Goal: Information Seeking & Learning: Learn about a topic

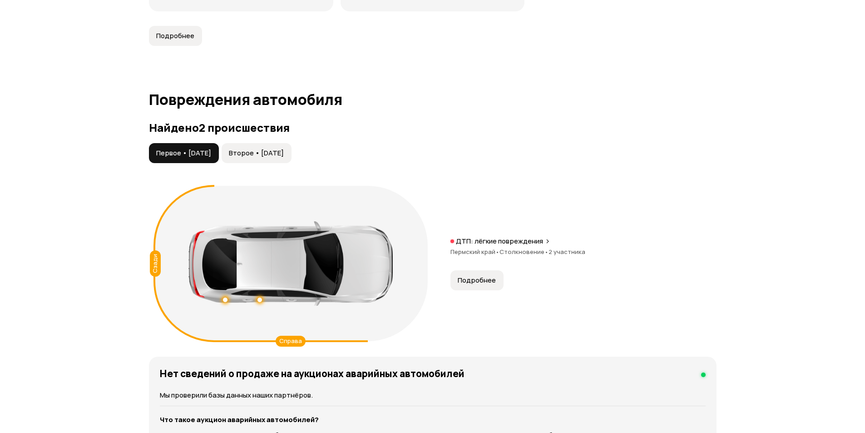
scroll to position [954, 0]
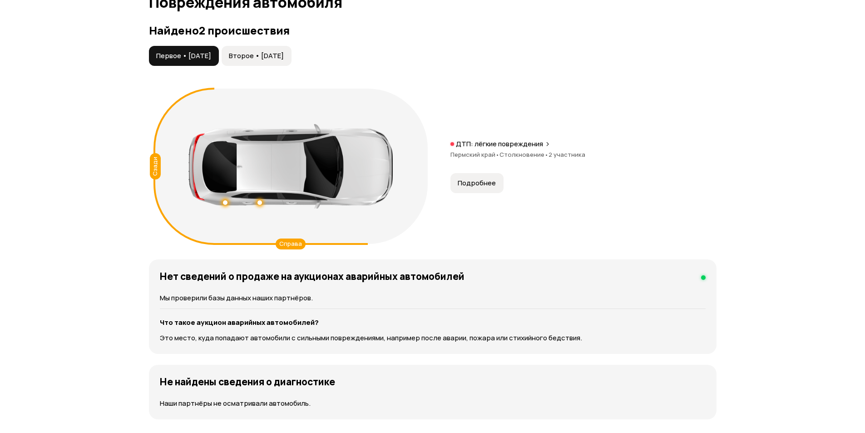
click at [492, 186] on span "Подробнее" at bounding box center [477, 183] width 38 height 9
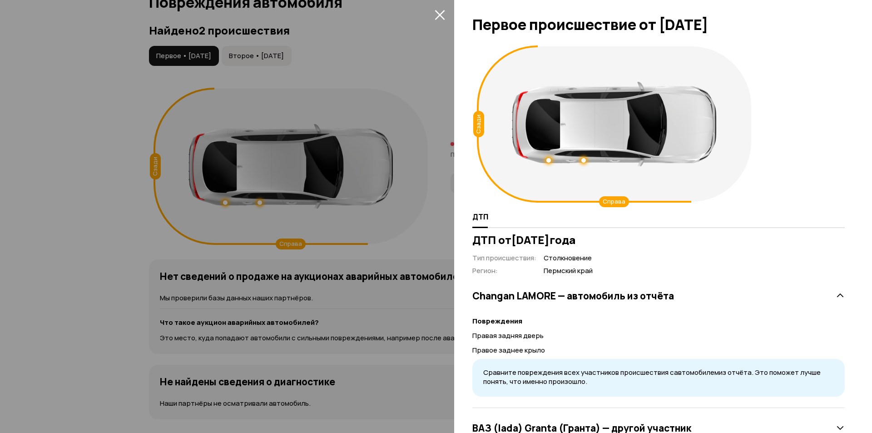
click at [303, 248] on div at bounding box center [436, 216] width 872 height 433
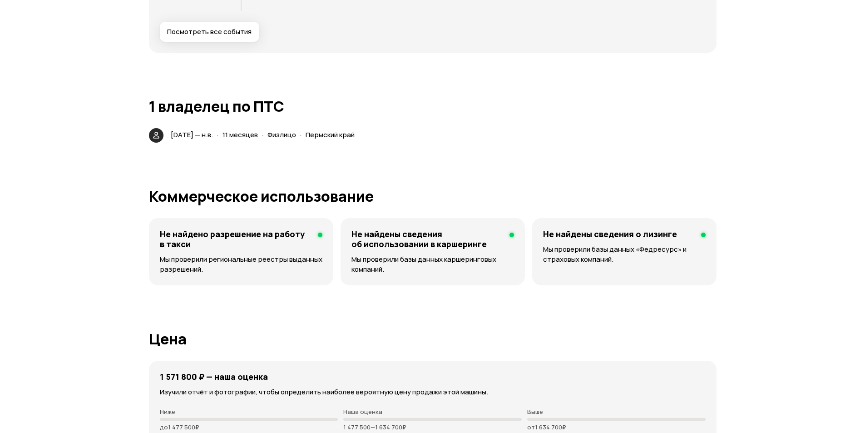
scroll to position [1381, 0]
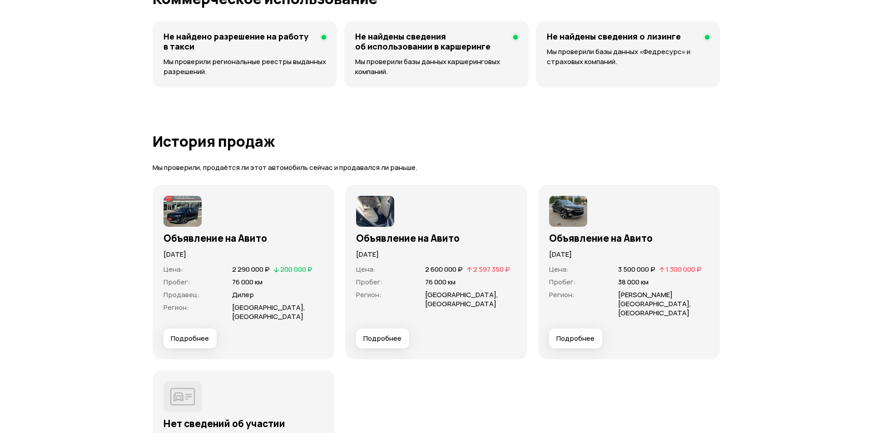
scroll to position [2065, 0]
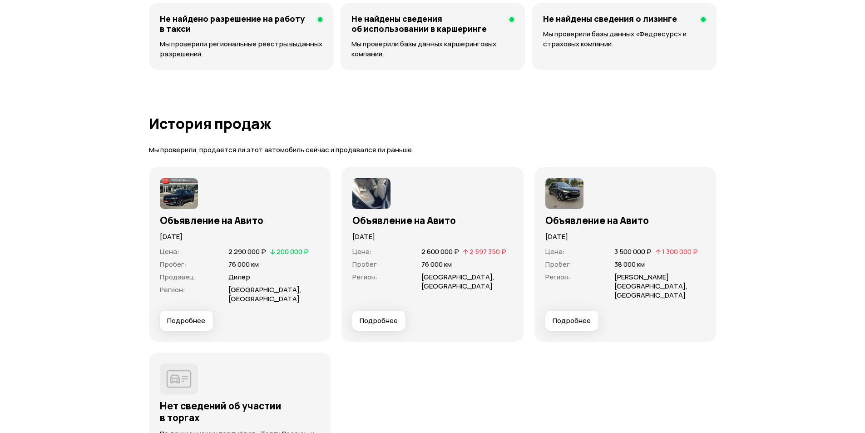
click at [189, 316] on span "Подробнее" at bounding box center [186, 320] width 38 height 9
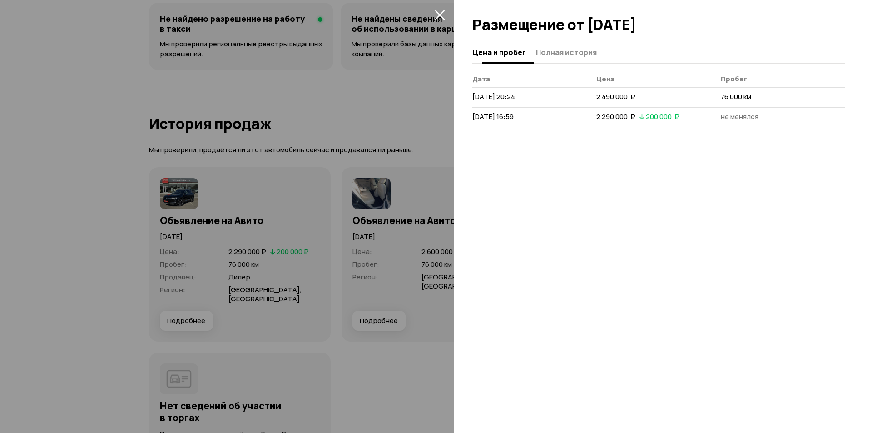
click at [564, 51] on span "Полная история" at bounding box center [566, 52] width 61 height 9
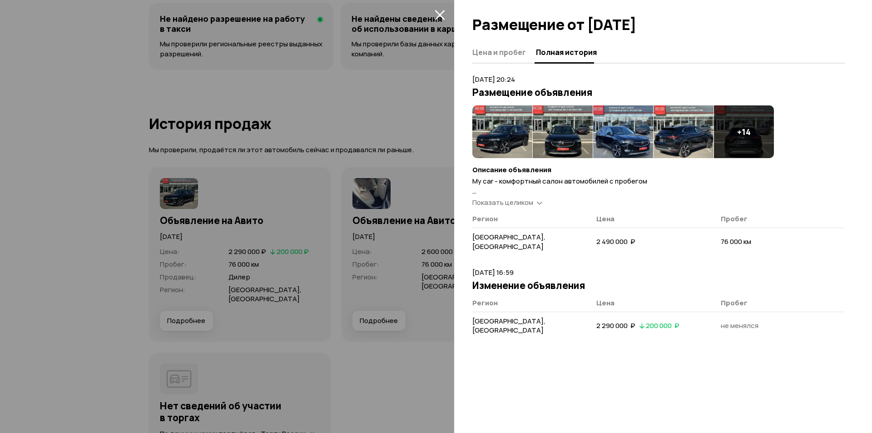
click at [496, 134] on img at bounding box center [502, 131] width 60 height 53
